Goal: Task Accomplishment & Management: Use online tool/utility

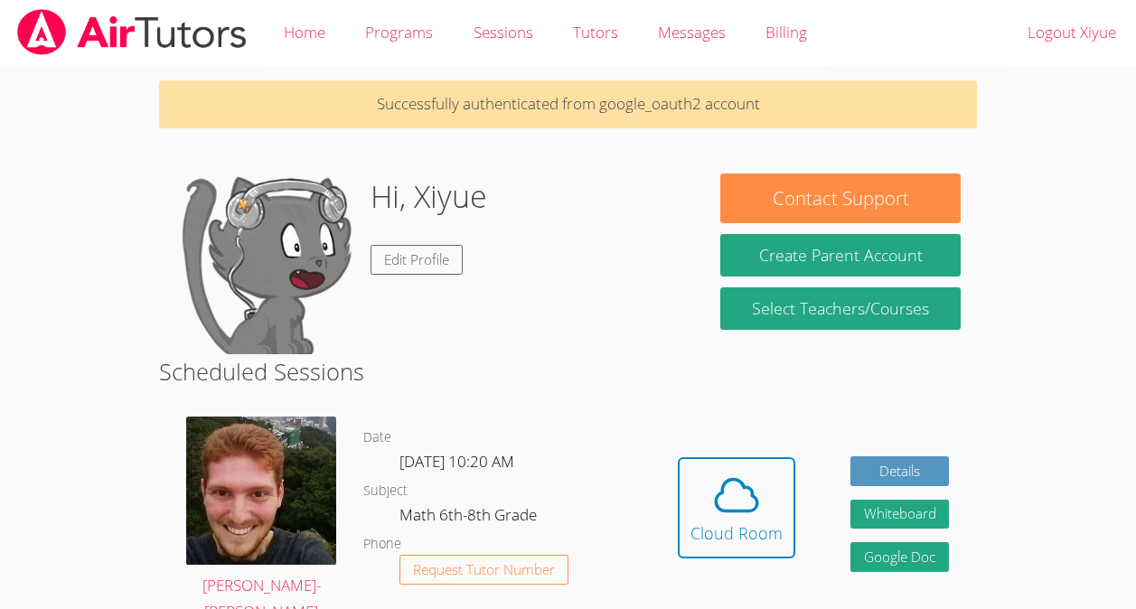
scroll to position [119, 0]
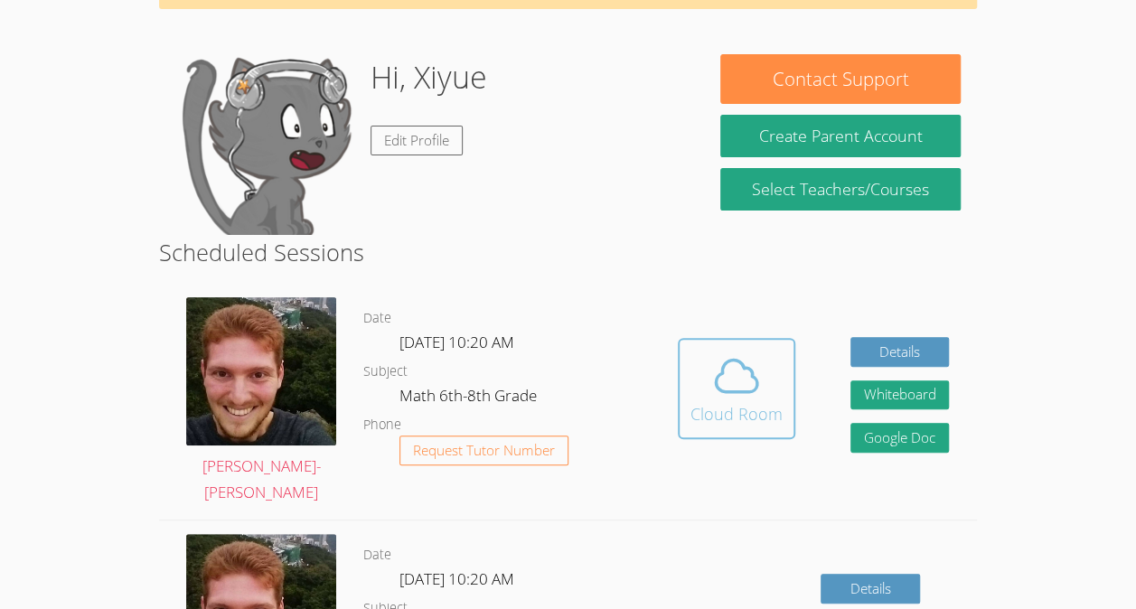
click at [723, 368] on icon at bounding box center [736, 376] width 51 height 51
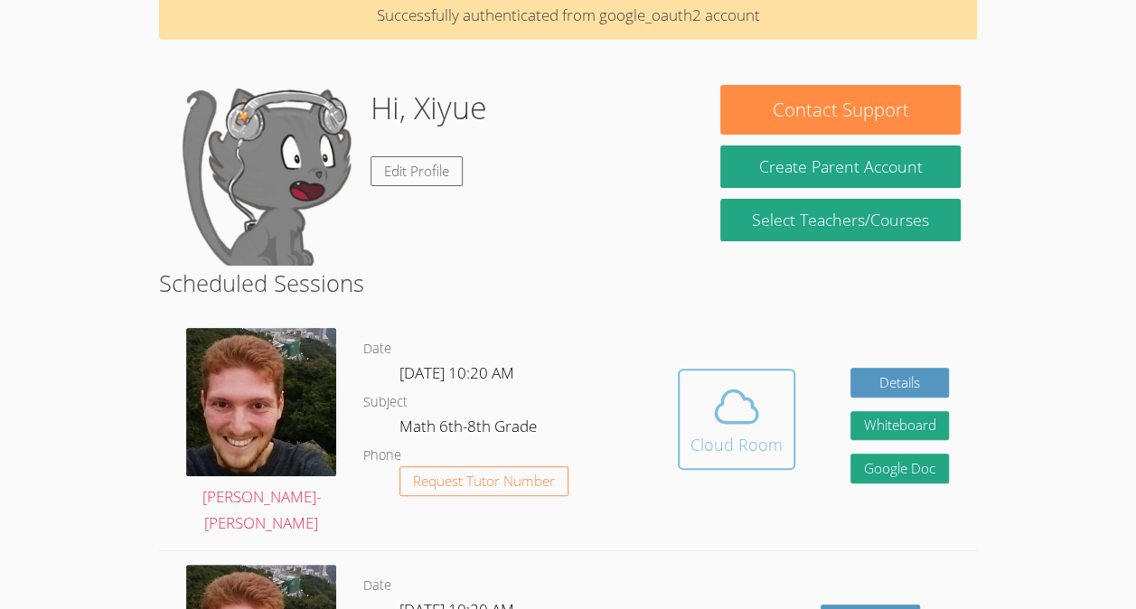
scroll to position [97, 0]
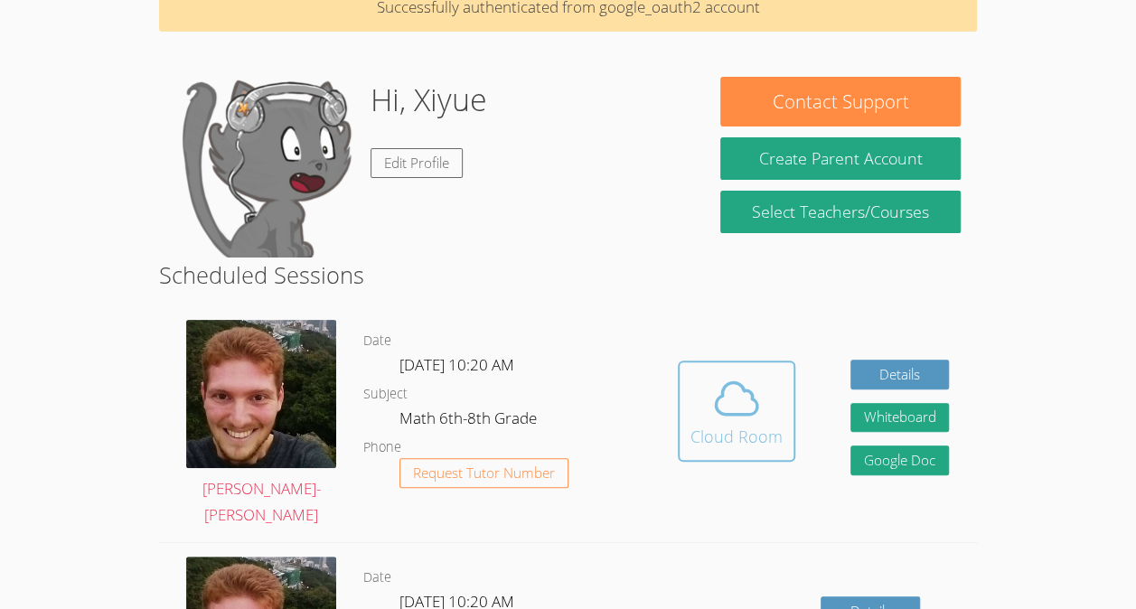
click at [725, 419] on icon at bounding box center [736, 398] width 51 height 51
click at [714, 394] on icon at bounding box center [736, 398] width 51 height 51
click at [704, 407] on span at bounding box center [737, 398] width 92 height 51
click at [734, 407] on icon at bounding box center [736, 398] width 51 height 51
click at [751, 397] on icon at bounding box center [737, 398] width 42 height 32
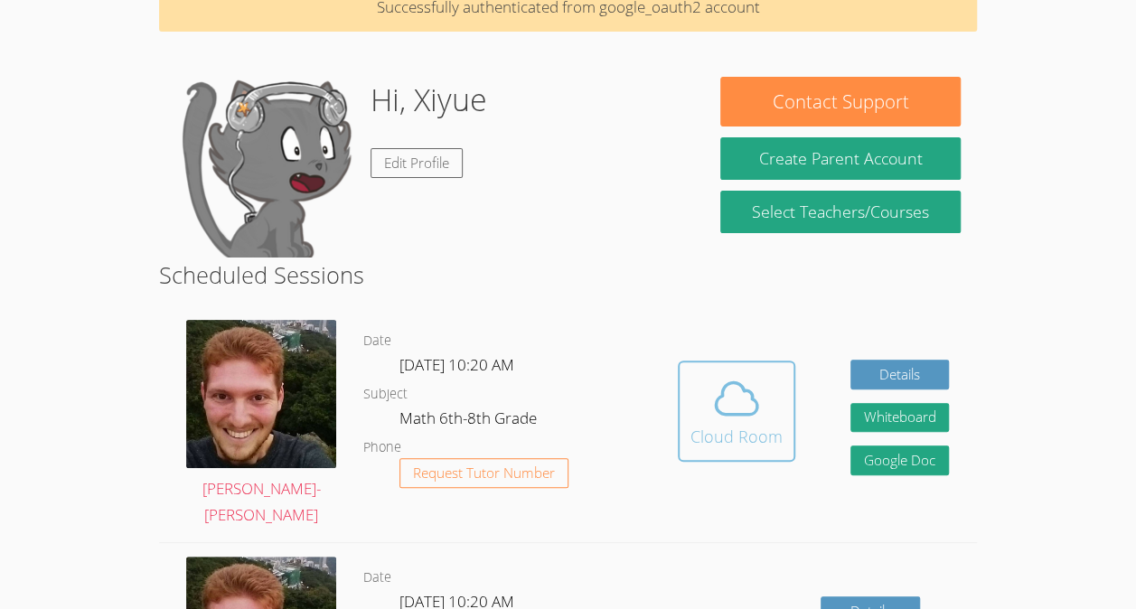
click at [725, 374] on icon at bounding box center [736, 398] width 51 height 51
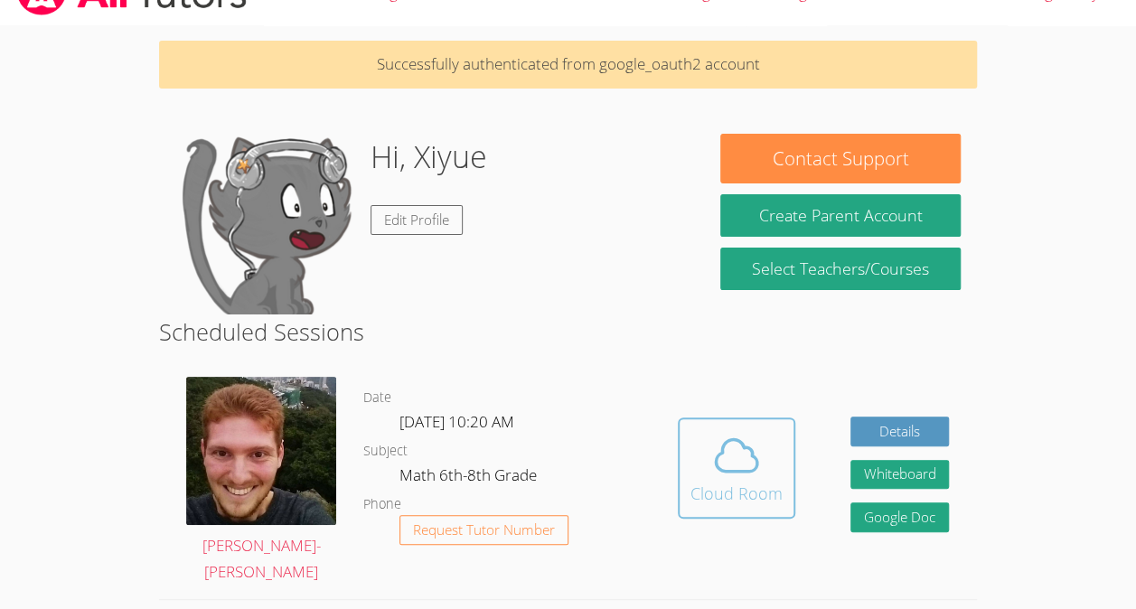
scroll to position [37, 0]
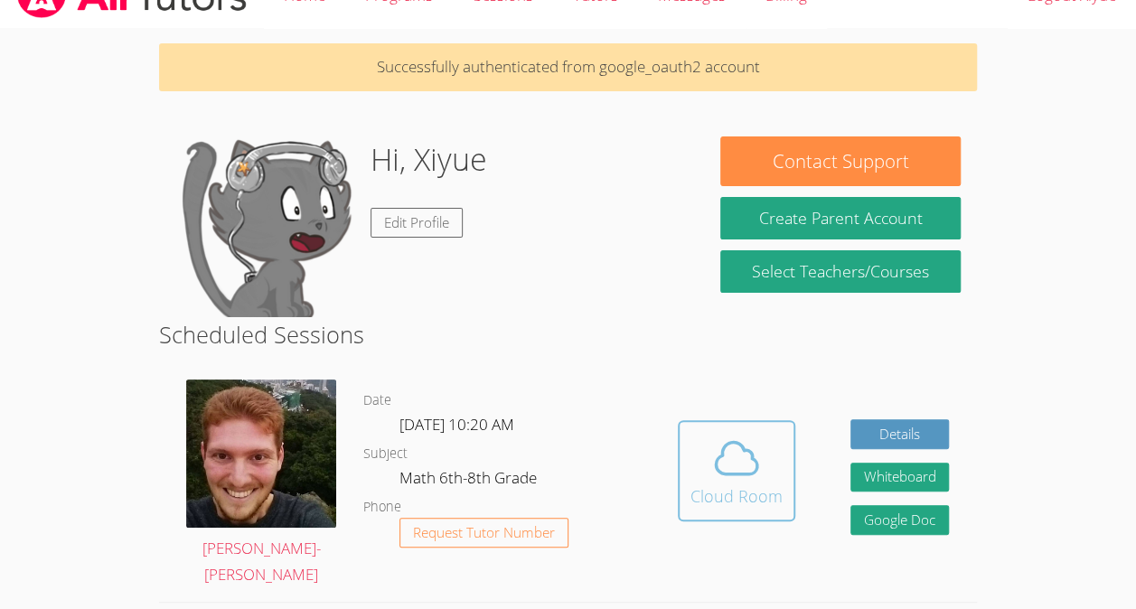
click at [754, 469] on icon at bounding box center [737, 458] width 42 height 32
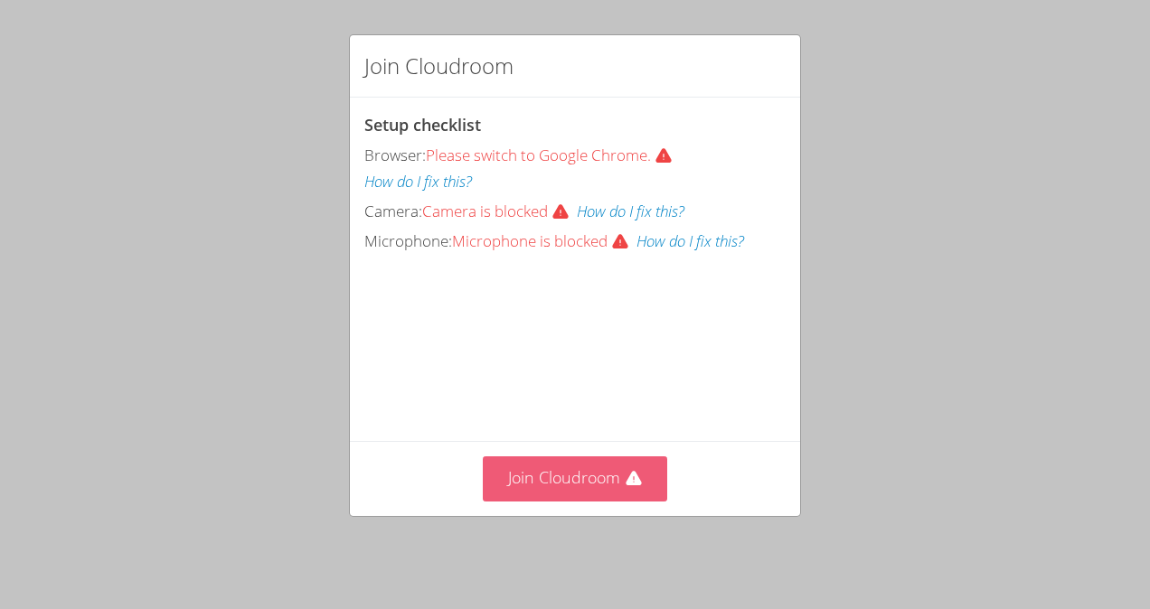
click at [579, 477] on button "Join Cloudroom" at bounding box center [575, 479] width 185 height 44
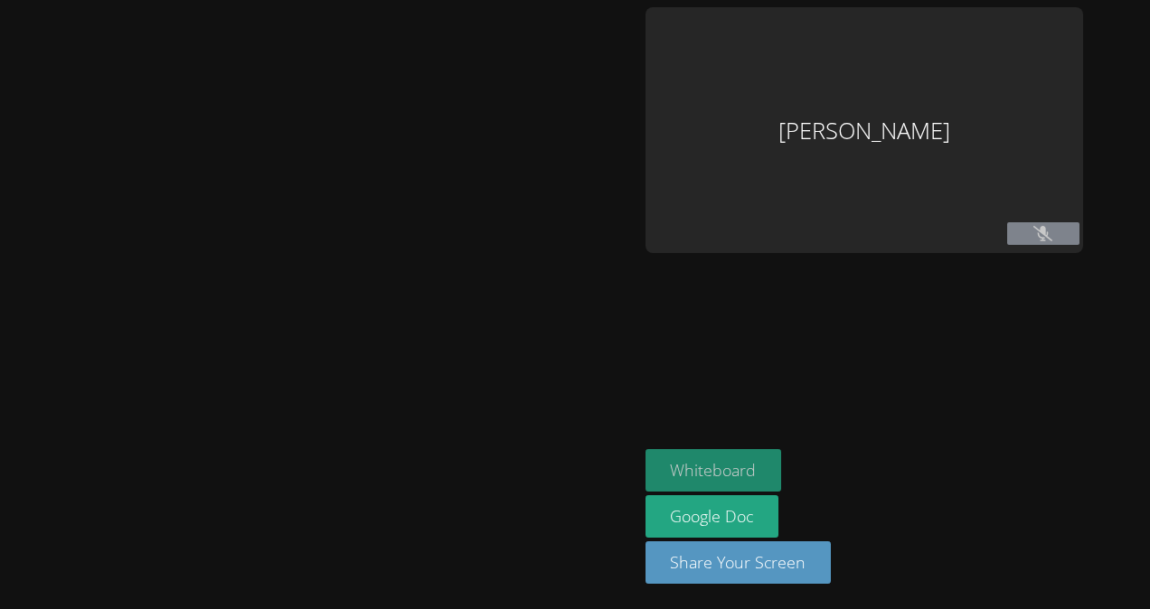
click at [727, 492] on button "Whiteboard" at bounding box center [713, 470] width 137 height 42
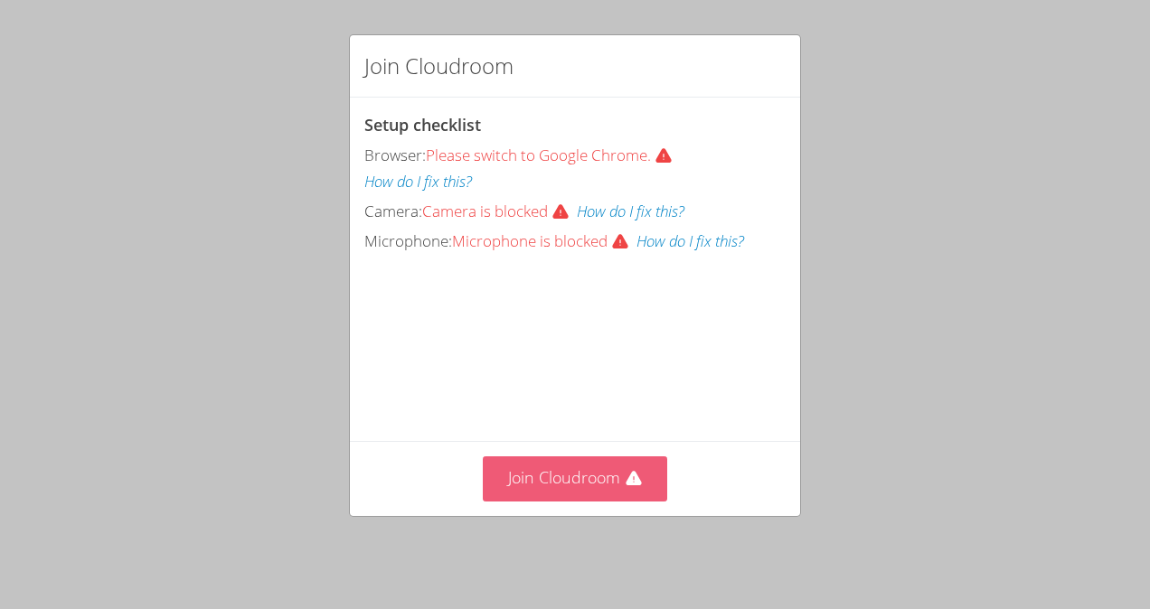
click at [633, 501] on button "Join Cloudroom" at bounding box center [575, 479] width 185 height 44
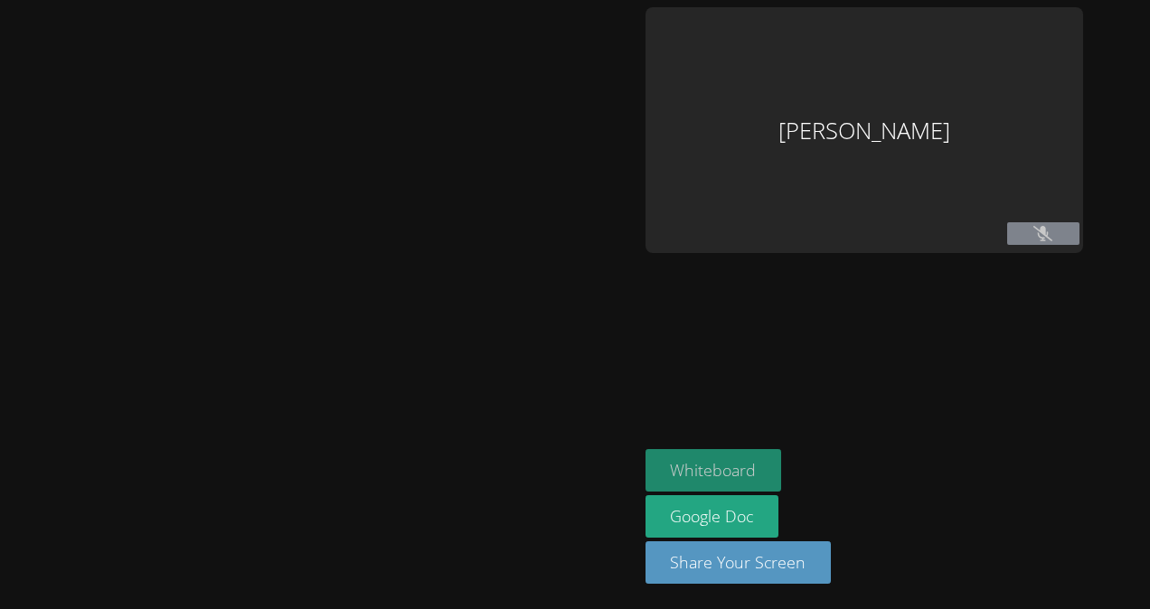
click at [723, 468] on button "Whiteboard" at bounding box center [713, 470] width 137 height 42
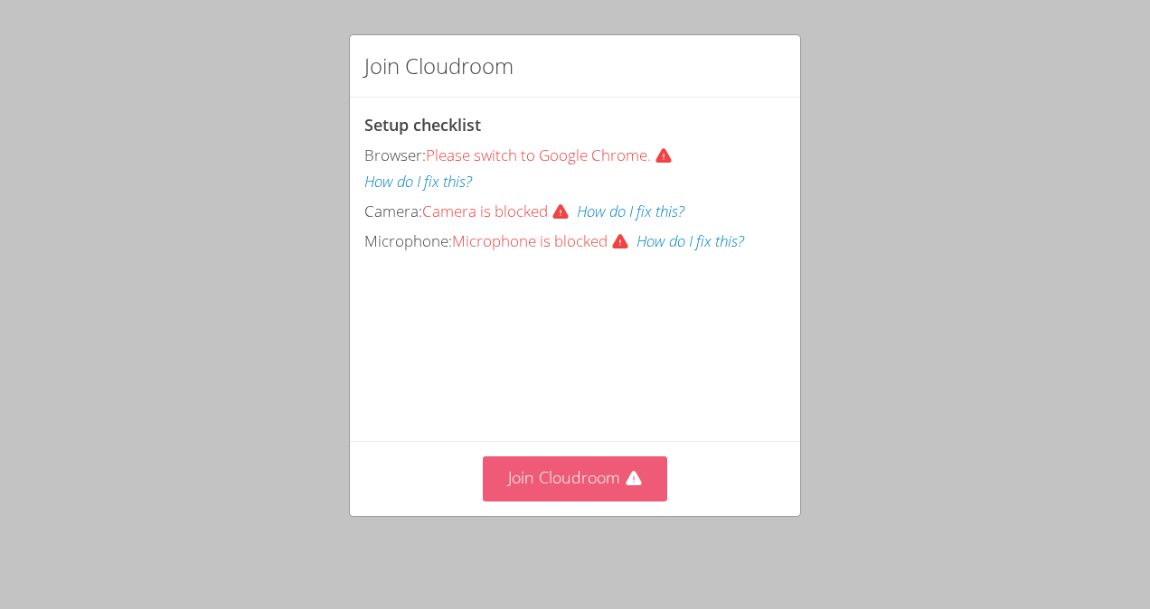
click at [617, 495] on button "Join Cloudroom" at bounding box center [575, 479] width 185 height 44
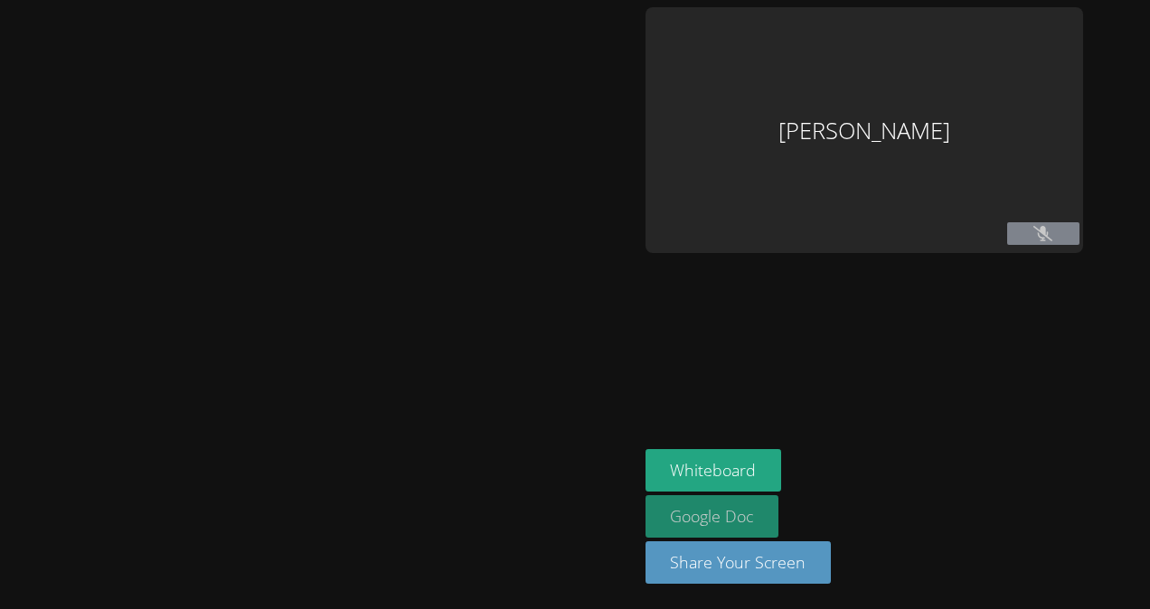
click at [730, 499] on link "Google Doc" at bounding box center [712, 516] width 134 height 42
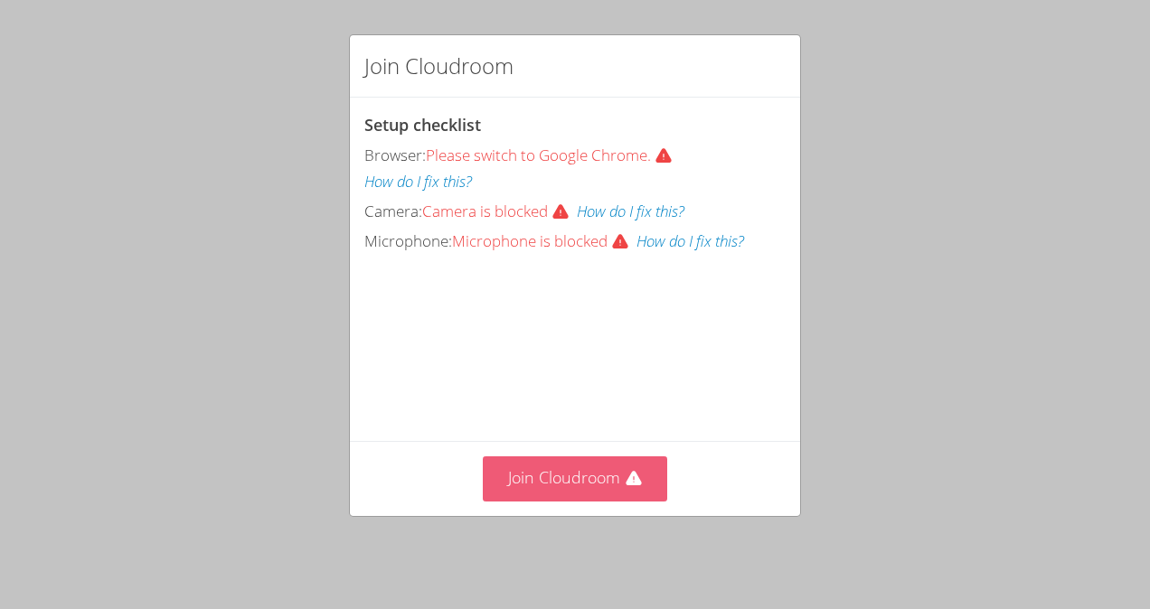
click at [643, 490] on button "Join Cloudroom" at bounding box center [575, 479] width 185 height 44
click at [626, 470] on button "Join Cloudroom" at bounding box center [575, 479] width 185 height 44
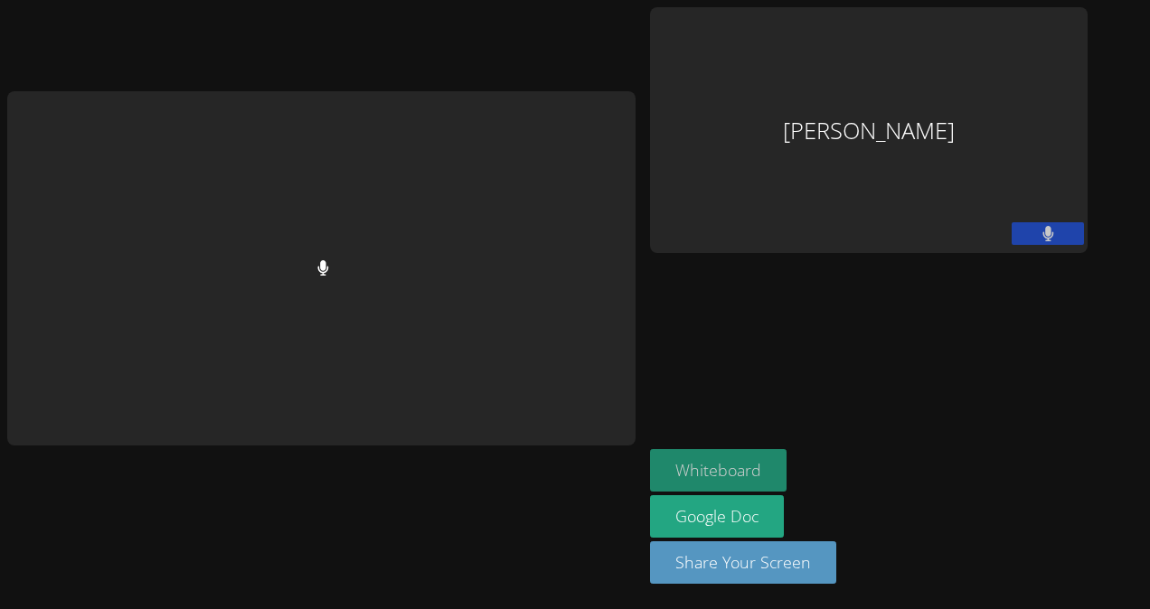
click at [740, 468] on button "Whiteboard" at bounding box center [718, 470] width 137 height 42
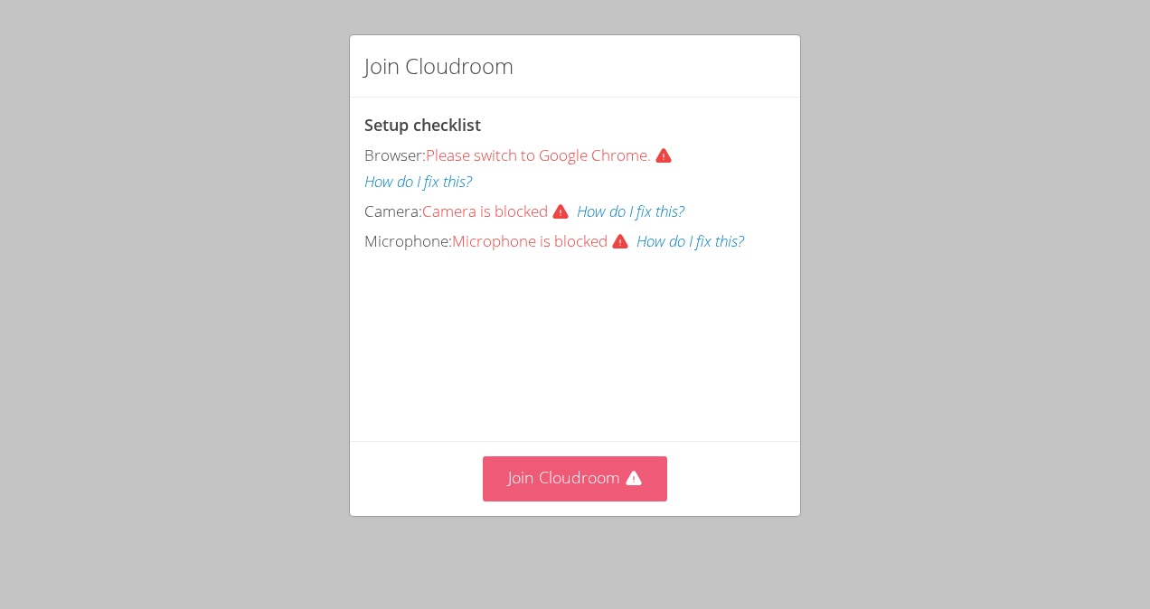
click at [627, 485] on icon at bounding box center [633, 478] width 15 height 14
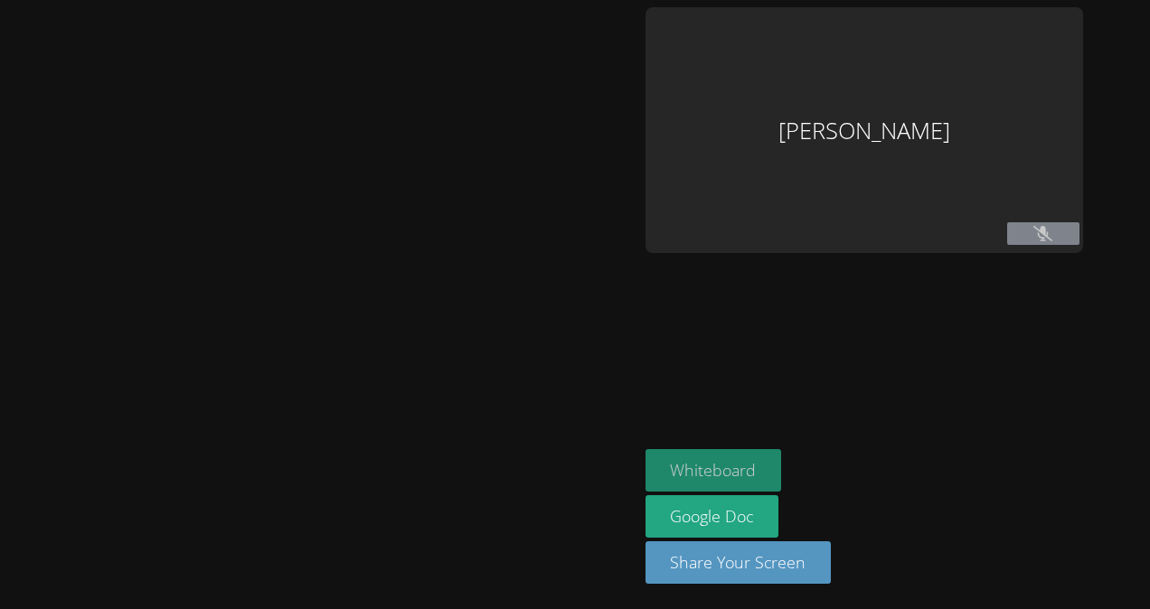
click at [730, 474] on button "Whiteboard" at bounding box center [713, 470] width 137 height 42
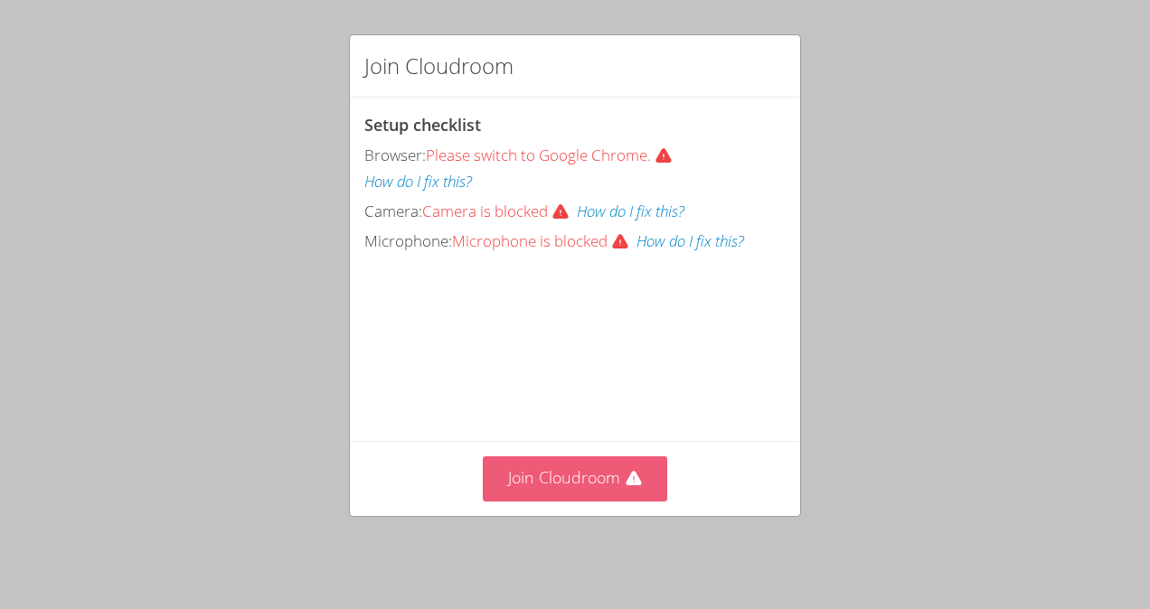
click at [627, 484] on icon at bounding box center [633, 478] width 15 height 14
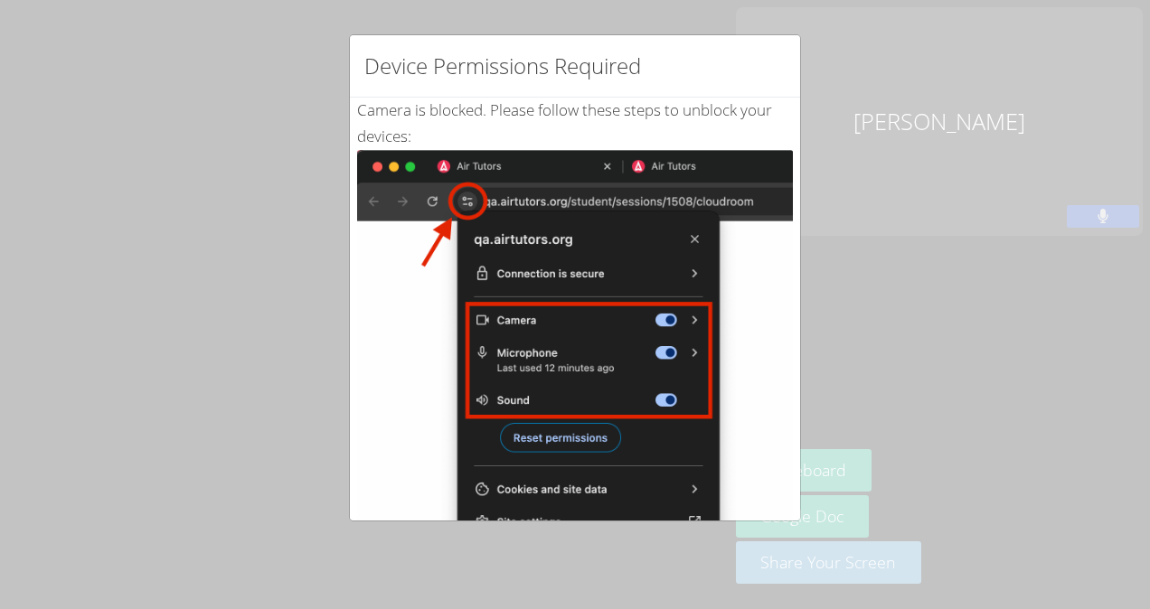
click at [738, 466] on img at bounding box center [575, 354] width 436 height 409
click at [738, 456] on img at bounding box center [575, 354] width 436 height 409
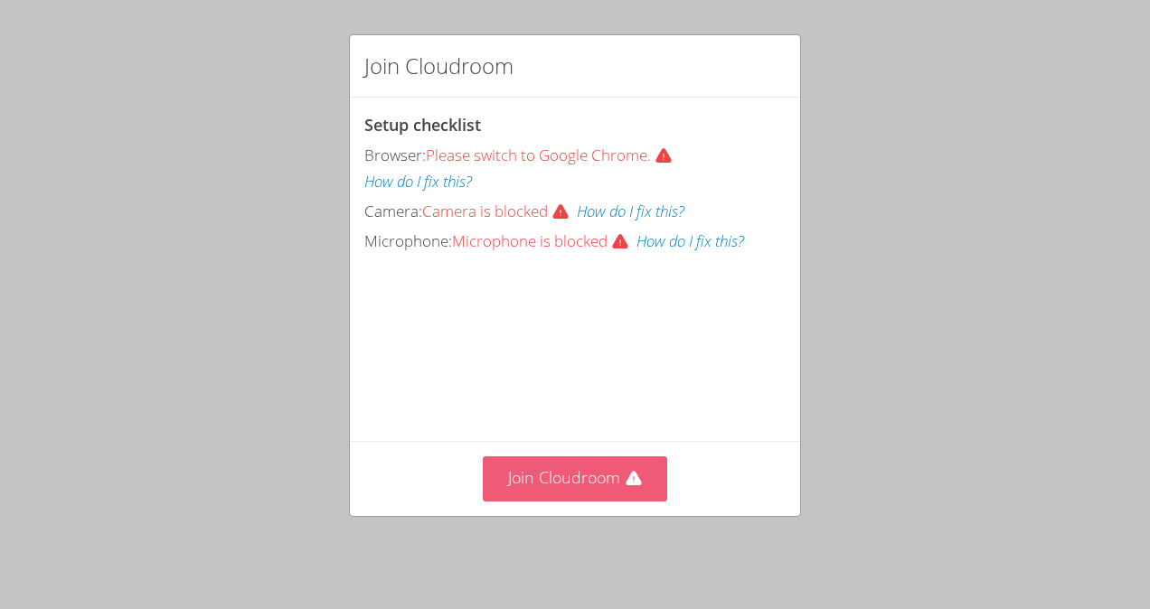
click at [602, 483] on button "Join Cloudroom" at bounding box center [575, 479] width 185 height 44
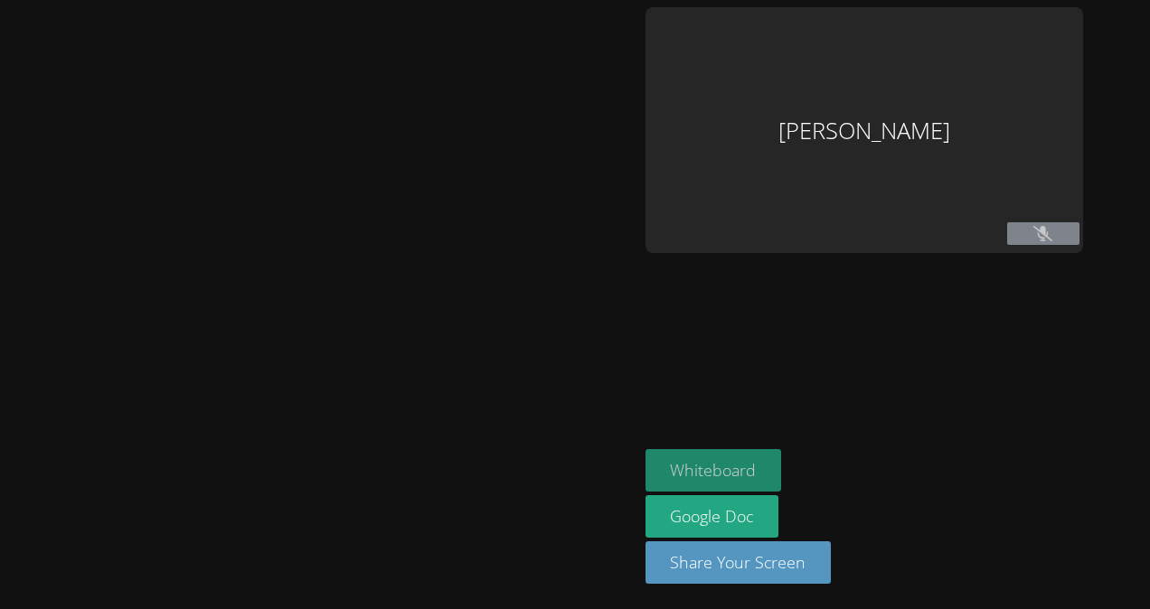
click at [730, 475] on button "Whiteboard" at bounding box center [713, 470] width 137 height 42
